Goal: Task Accomplishment & Management: Manage account settings

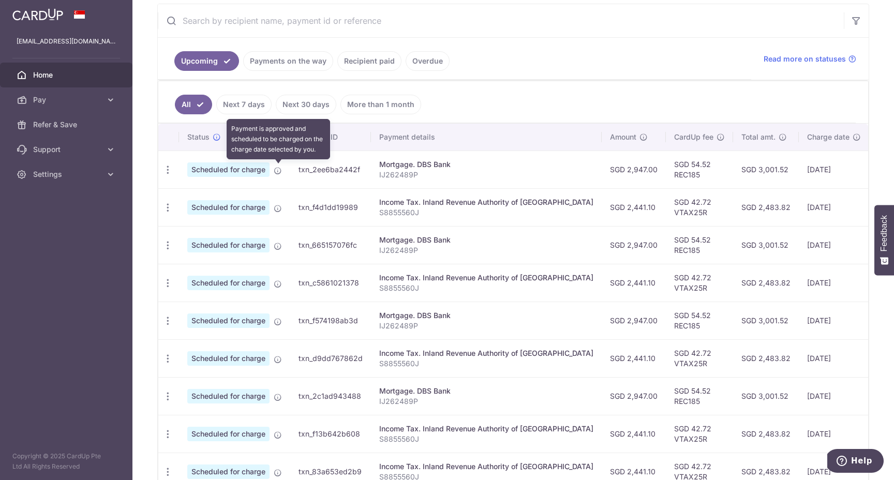
click at [277, 171] on icon at bounding box center [278, 171] width 8 height 8
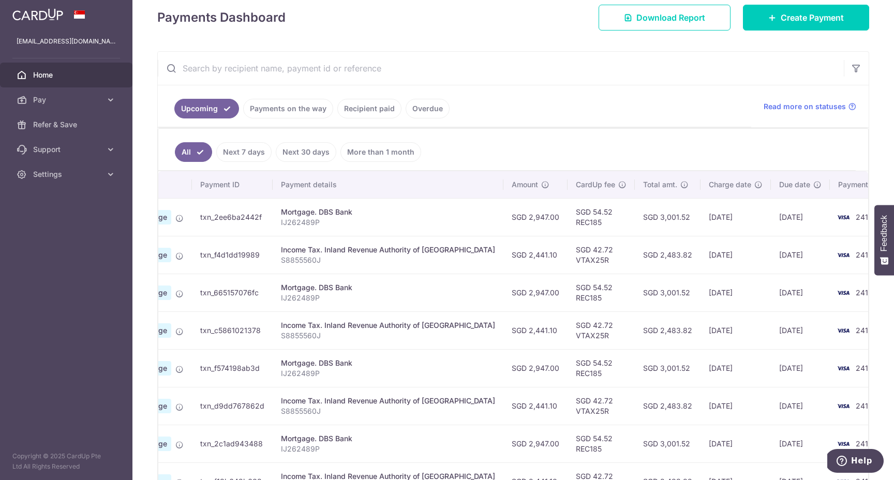
scroll to position [147, 0]
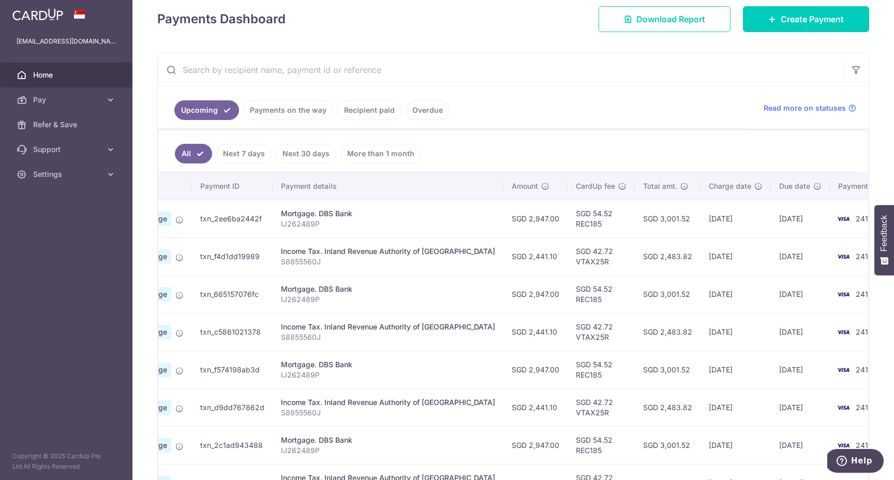
click at [568, 264] on td "SGD 42.72 VTAX25R" at bounding box center [601, 257] width 67 height 38
click at [520, 261] on td "SGD 2,441.10" at bounding box center [536, 257] width 64 height 38
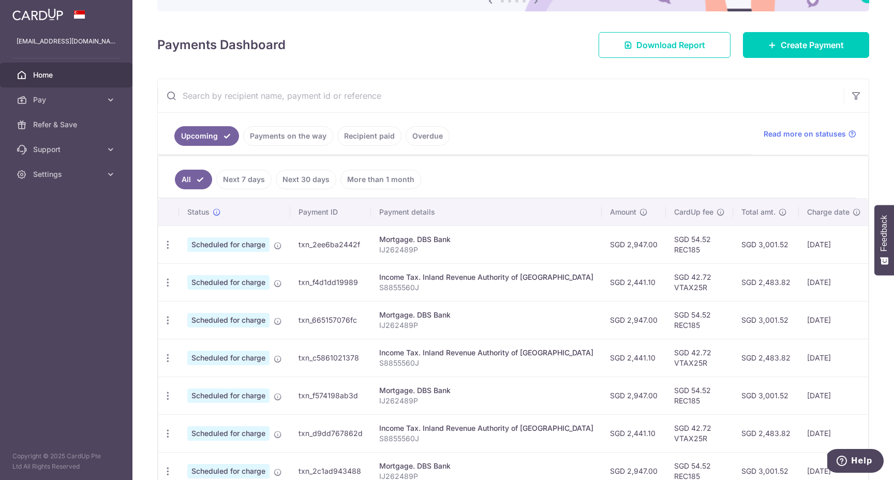
scroll to position [0, 0]
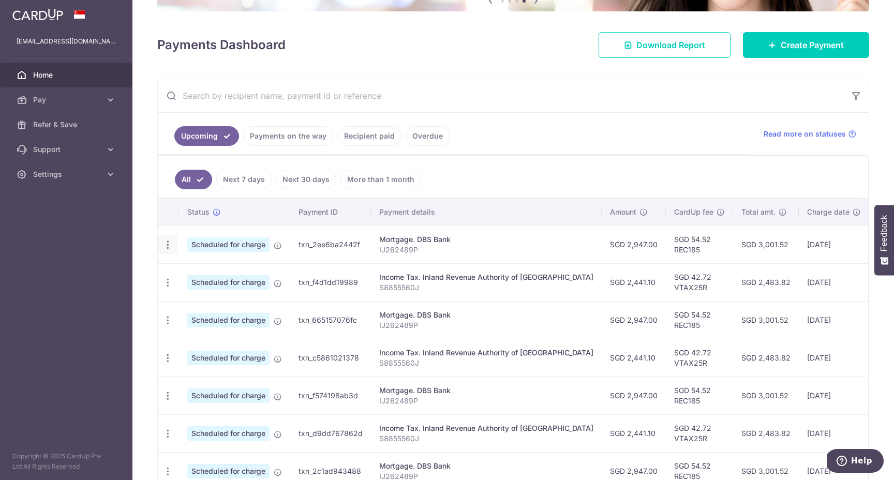
click at [167, 240] on icon "button" at bounding box center [168, 245] width 11 height 11
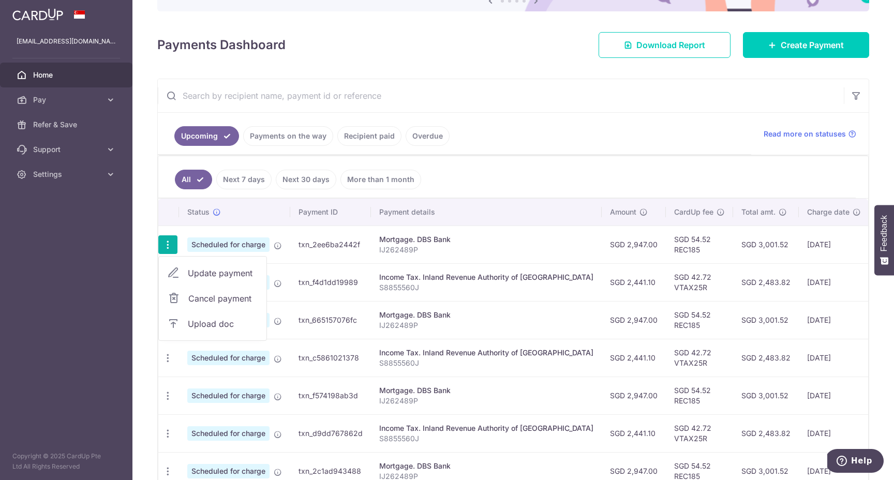
click at [202, 301] on span "Cancel payment" at bounding box center [222, 298] width 69 height 12
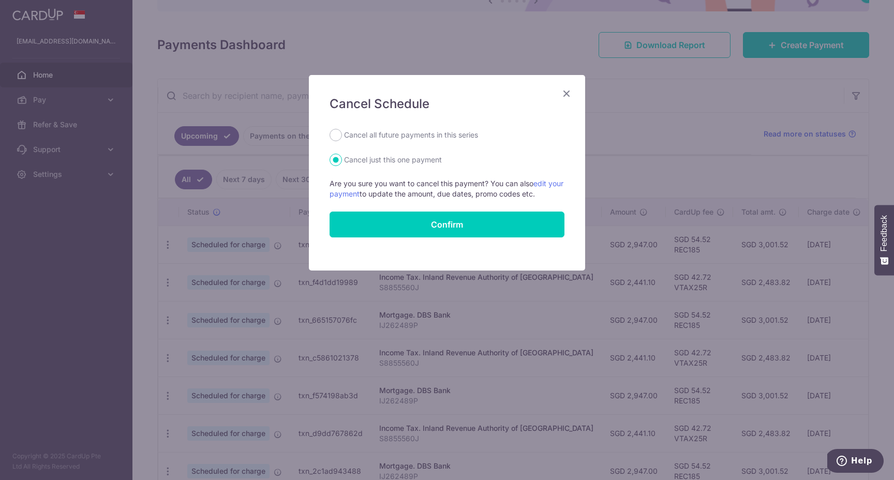
click at [365, 136] on label "Cancel all future payments in this series" at bounding box center [411, 135] width 134 height 12
click at [342, 136] on input "Cancel all future payments in this series" at bounding box center [336, 135] width 12 height 12
radio input "true"
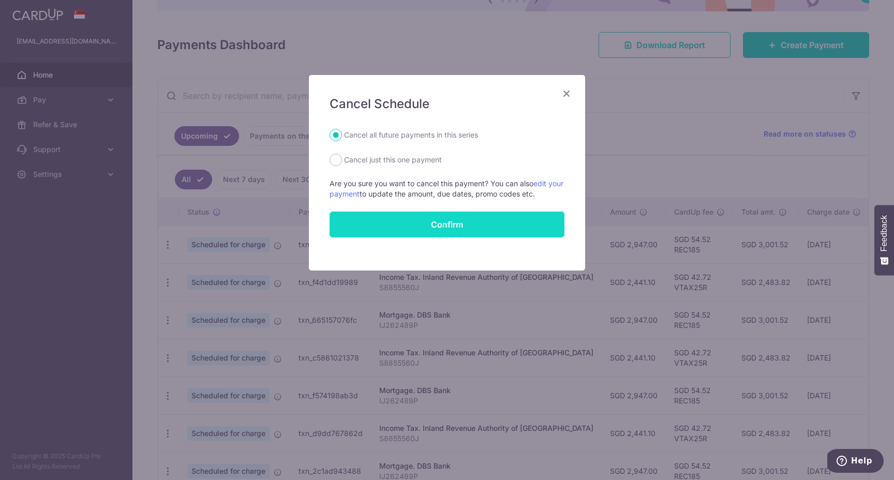
click at [384, 220] on button "Confirm" at bounding box center [447, 225] width 235 height 26
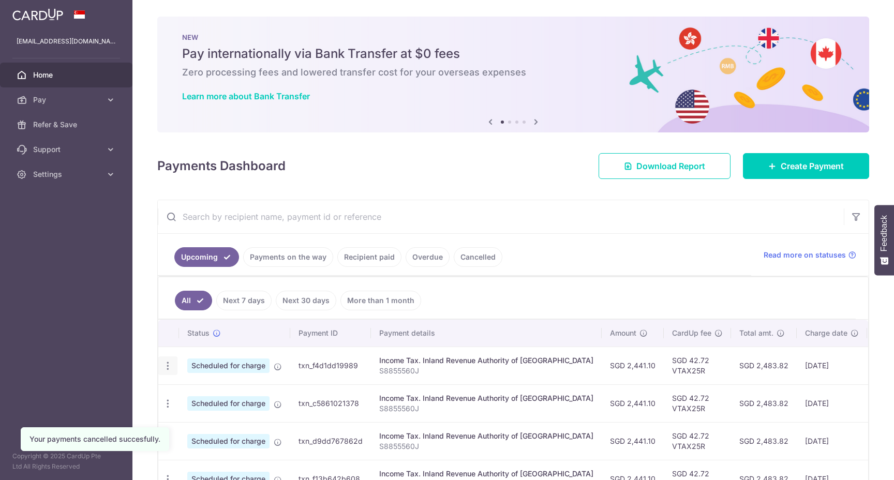
click at [169, 354] on td "Update payment Cancel payment" at bounding box center [168, 366] width 21 height 38
click at [169, 361] on icon "button" at bounding box center [168, 366] width 11 height 11
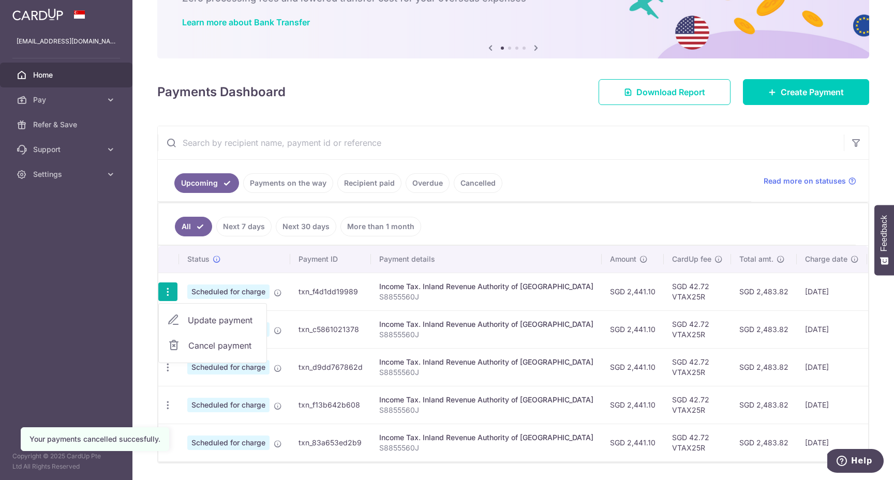
scroll to position [78, 0]
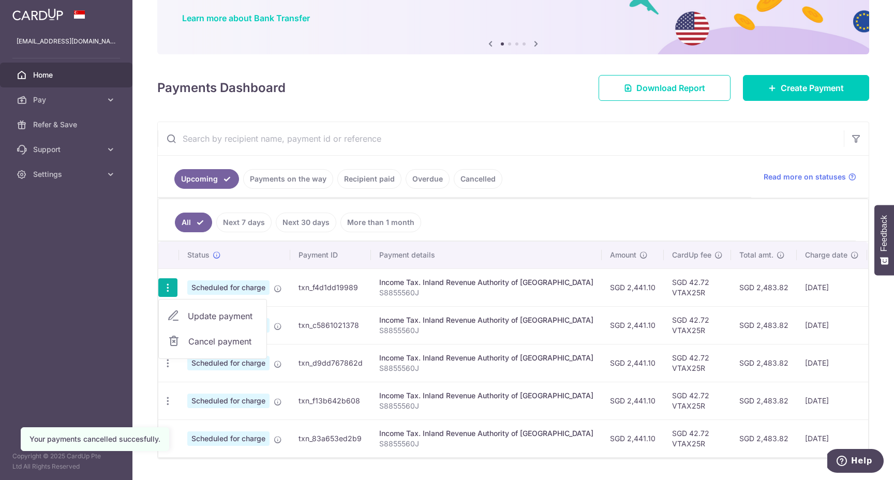
click at [199, 343] on span "Cancel payment" at bounding box center [222, 341] width 69 height 12
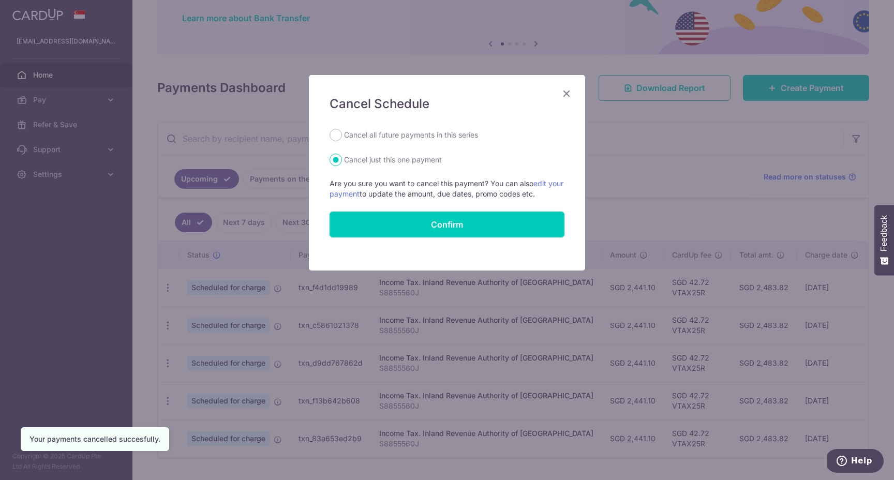
click at [374, 128] on div "Cancel Schedule Cancel all future payments in this series Cancel just this one …" at bounding box center [447, 173] width 276 height 196
click at [355, 136] on label "Cancel all future payments in this series" at bounding box center [411, 135] width 134 height 12
click at [342, 136] on input "Cancel all future payments in this series" at bounding box center [336, 135] width 12 height 12
radio input "true"
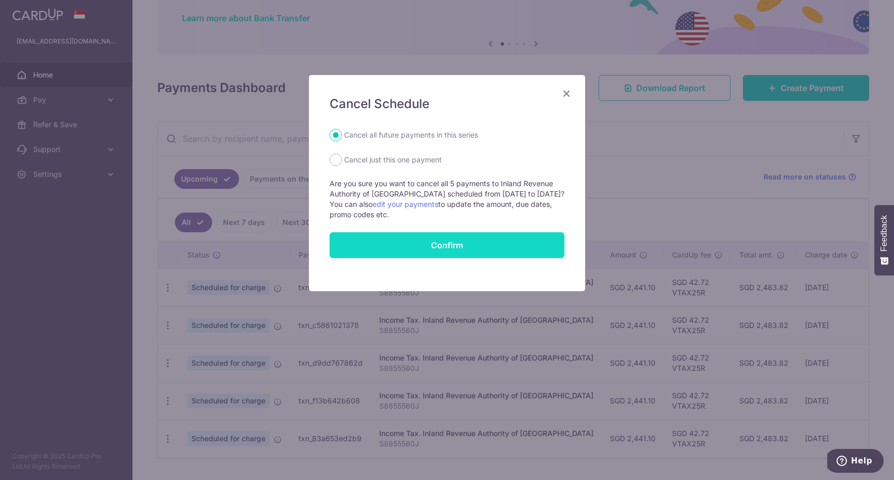
click at [393, 213] on p "Are you sure you want to cancel all 5 payments to Inland Revenue Authority of S…" at bounding box center [447, 199] width 235 height 41
click at [401, 236] on button "Confirm" at bounding box center [447, 245] width 235 height 26
